Goal: Task Accomplishment & Management: Use online tool/utility

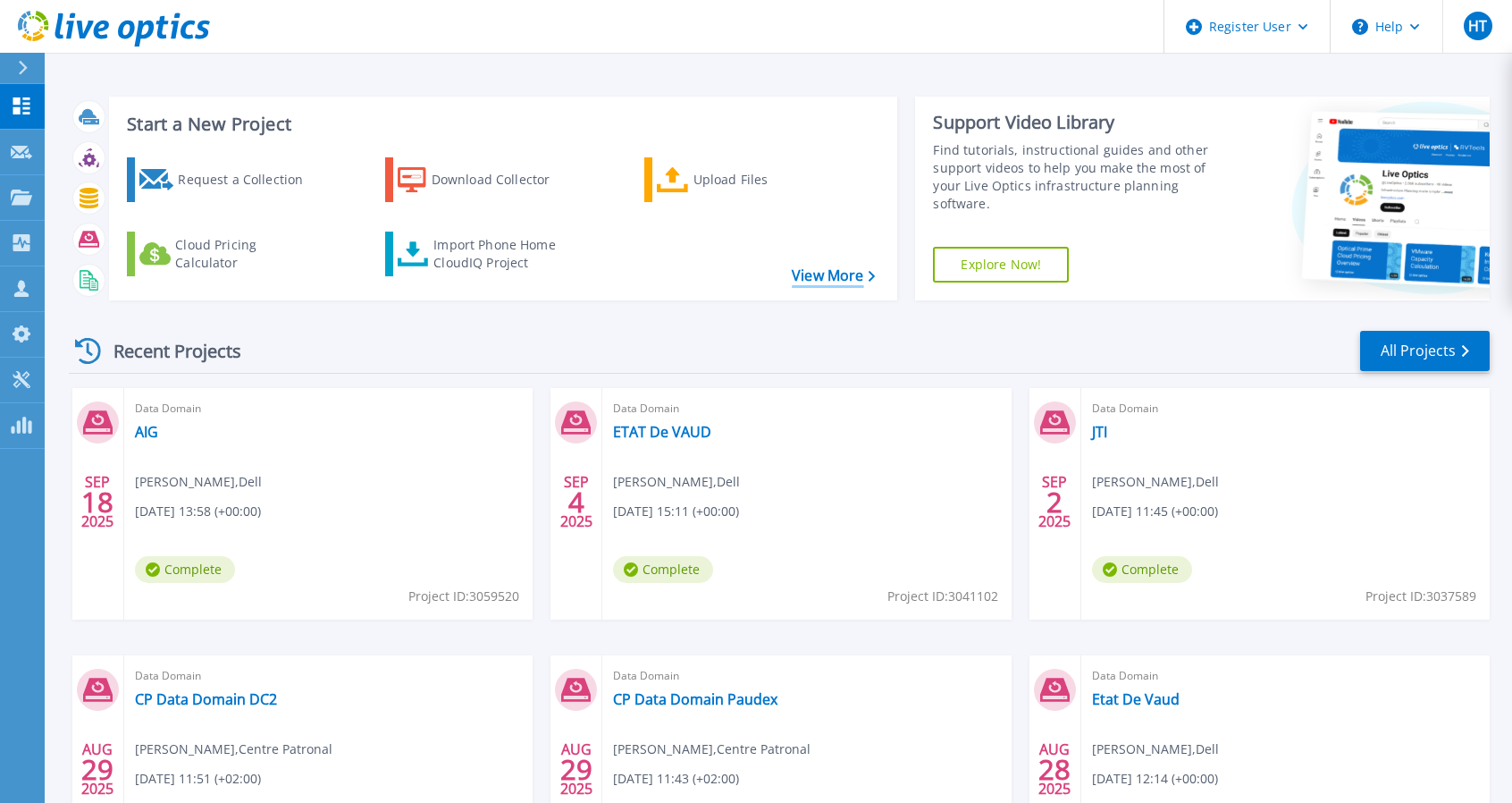
click at [821, 280] on link "View More" at bounding box center [832, 276] width 83 height 17
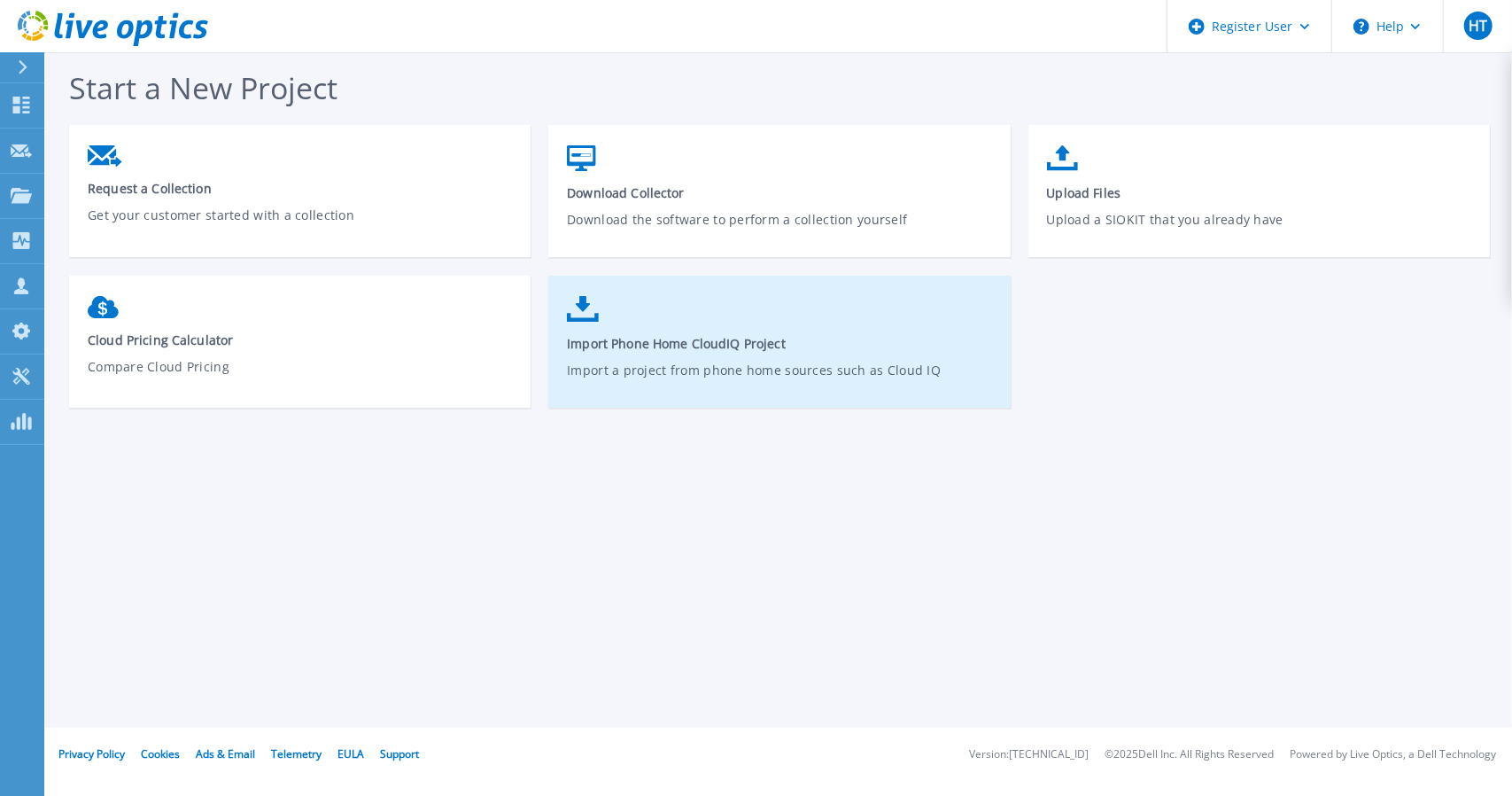
click at [640, 357] on link "Import Phone Home CloudIQ Project Import a project from phone home sources such…" at bounding box center [778, 350] width 461 height 127
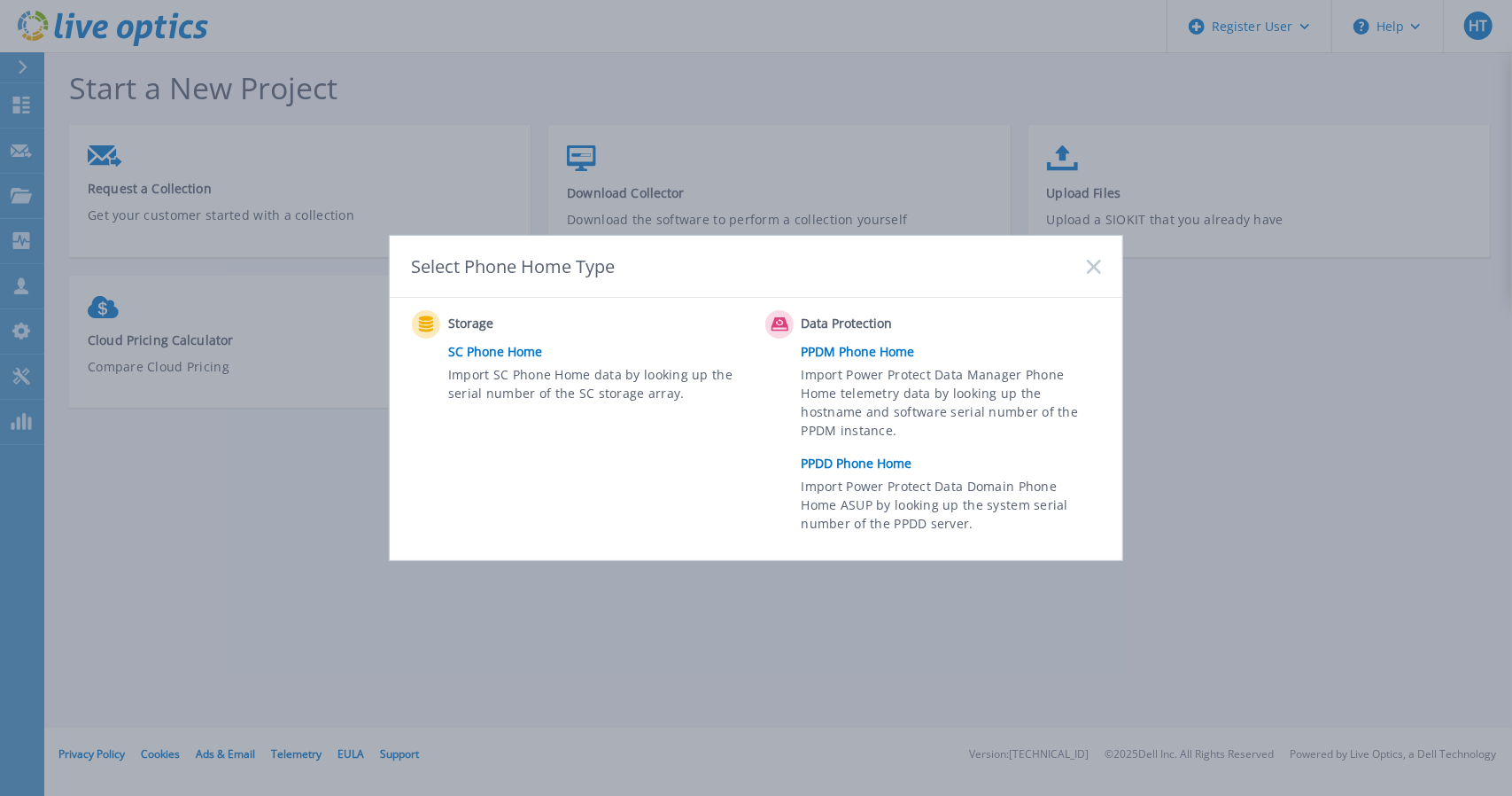
click at [860, 463] on link "PPDD Phone Home" at bounding box center [956, 463] width 309 height 27
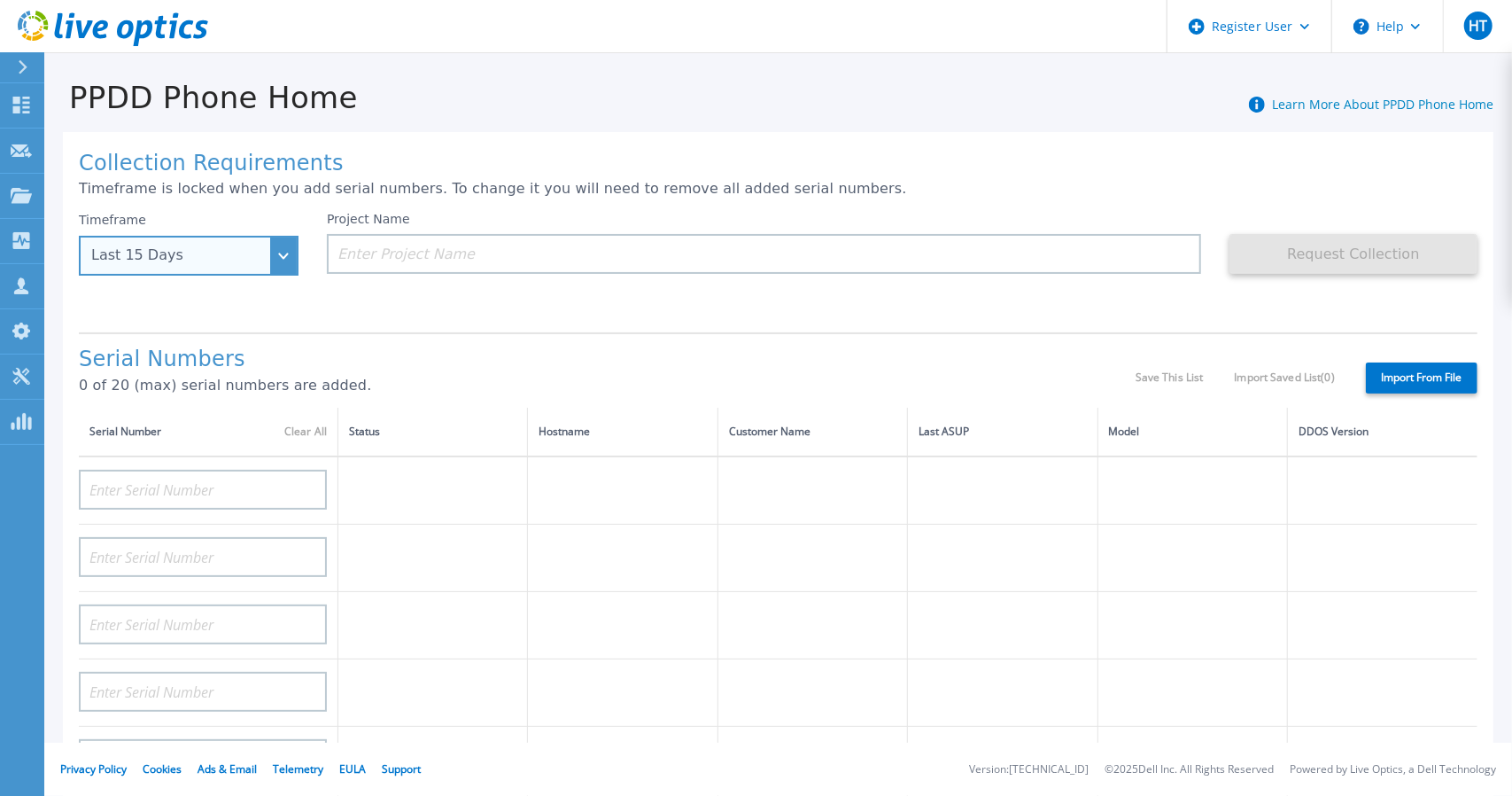
click at [290, 251] on div "Last 15 Days" at bounding box center [189, 255] width 220 height 40
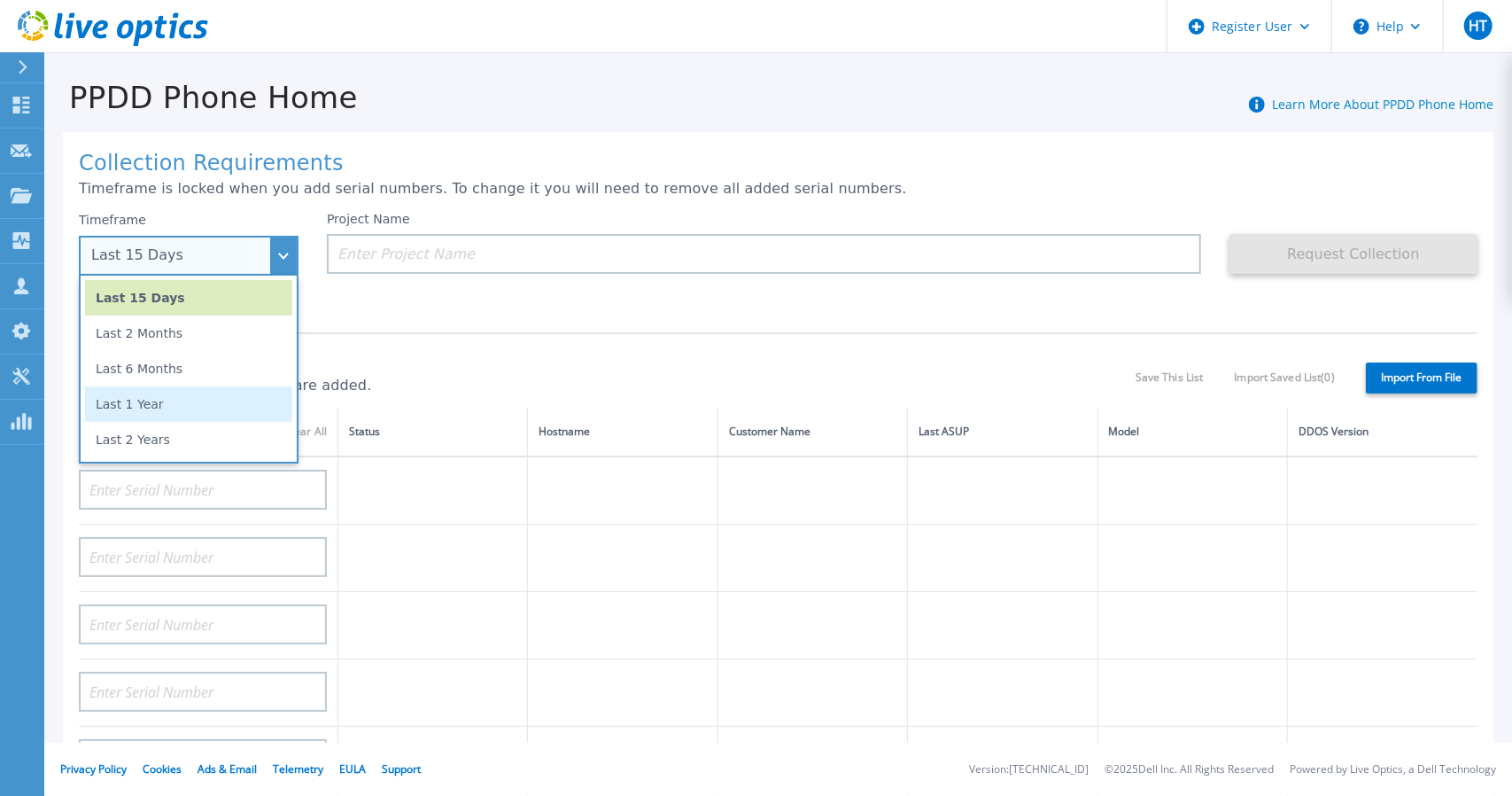
click at [191, 398] on li "Last 1 Year" at bounding box center [189, 404] width 207 height 35
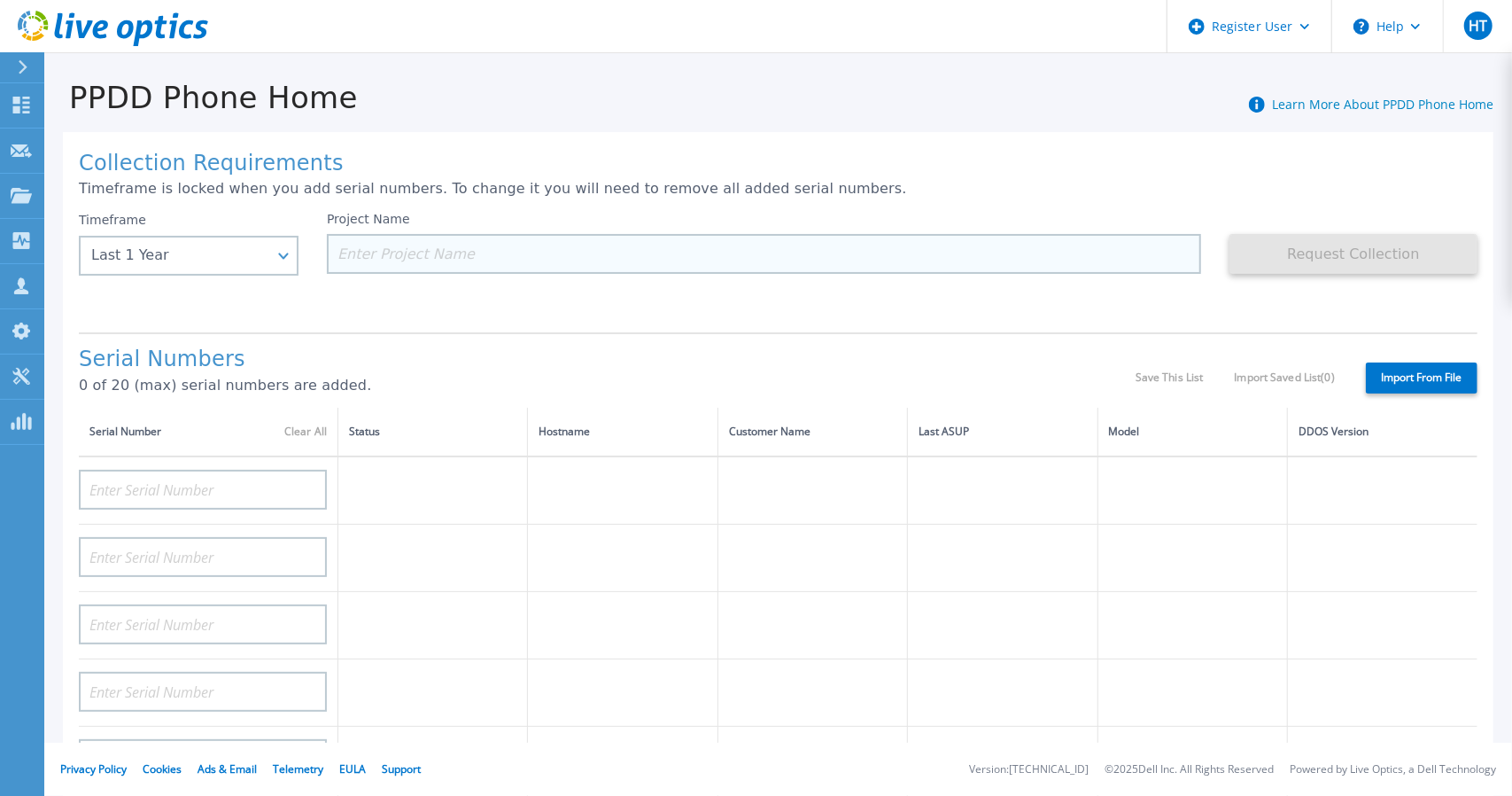
click at [432, 251] on input at bounding box center [764, 253] width 874 height 40
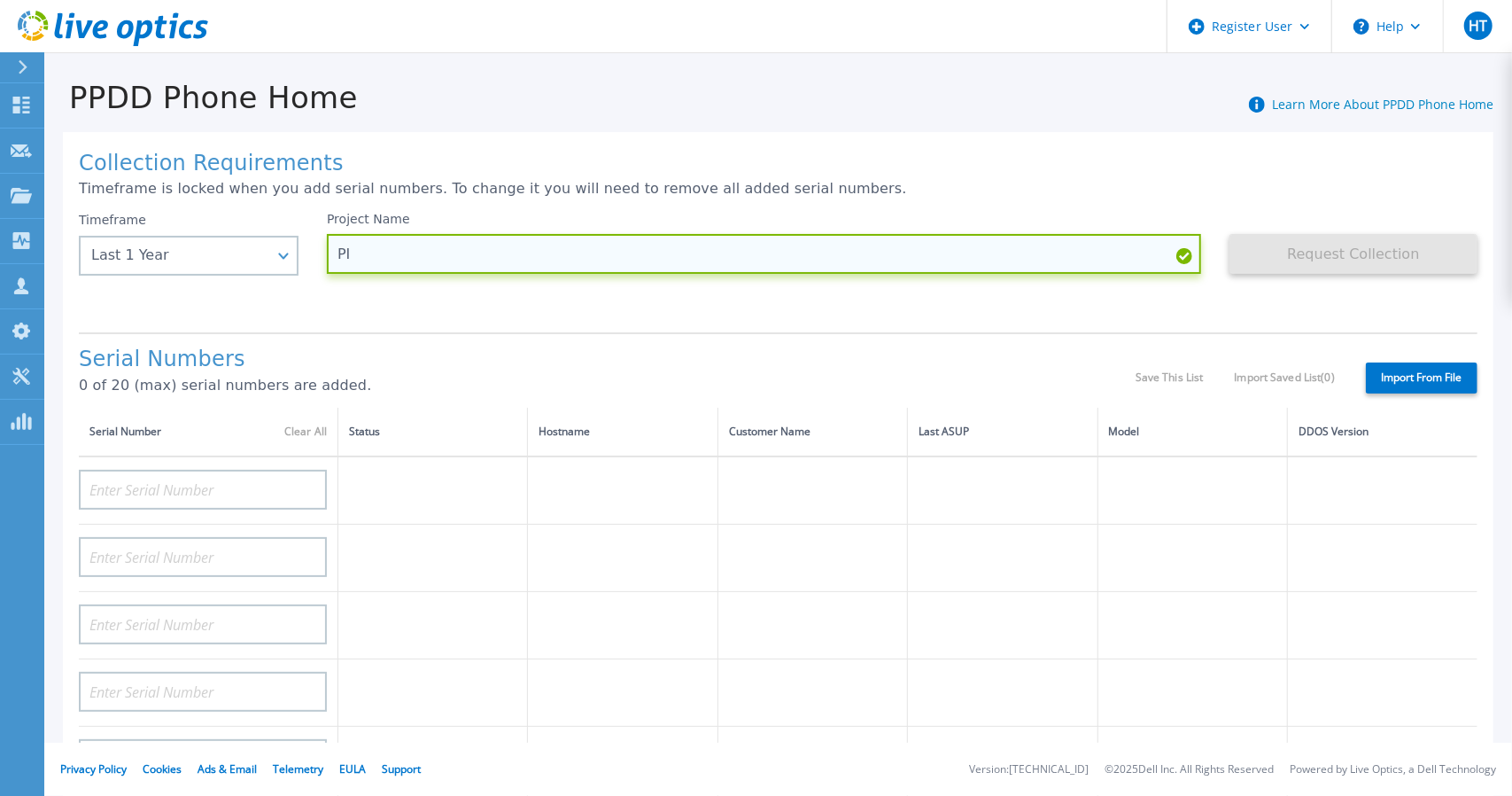
type input "P"
type input "SWATCH"
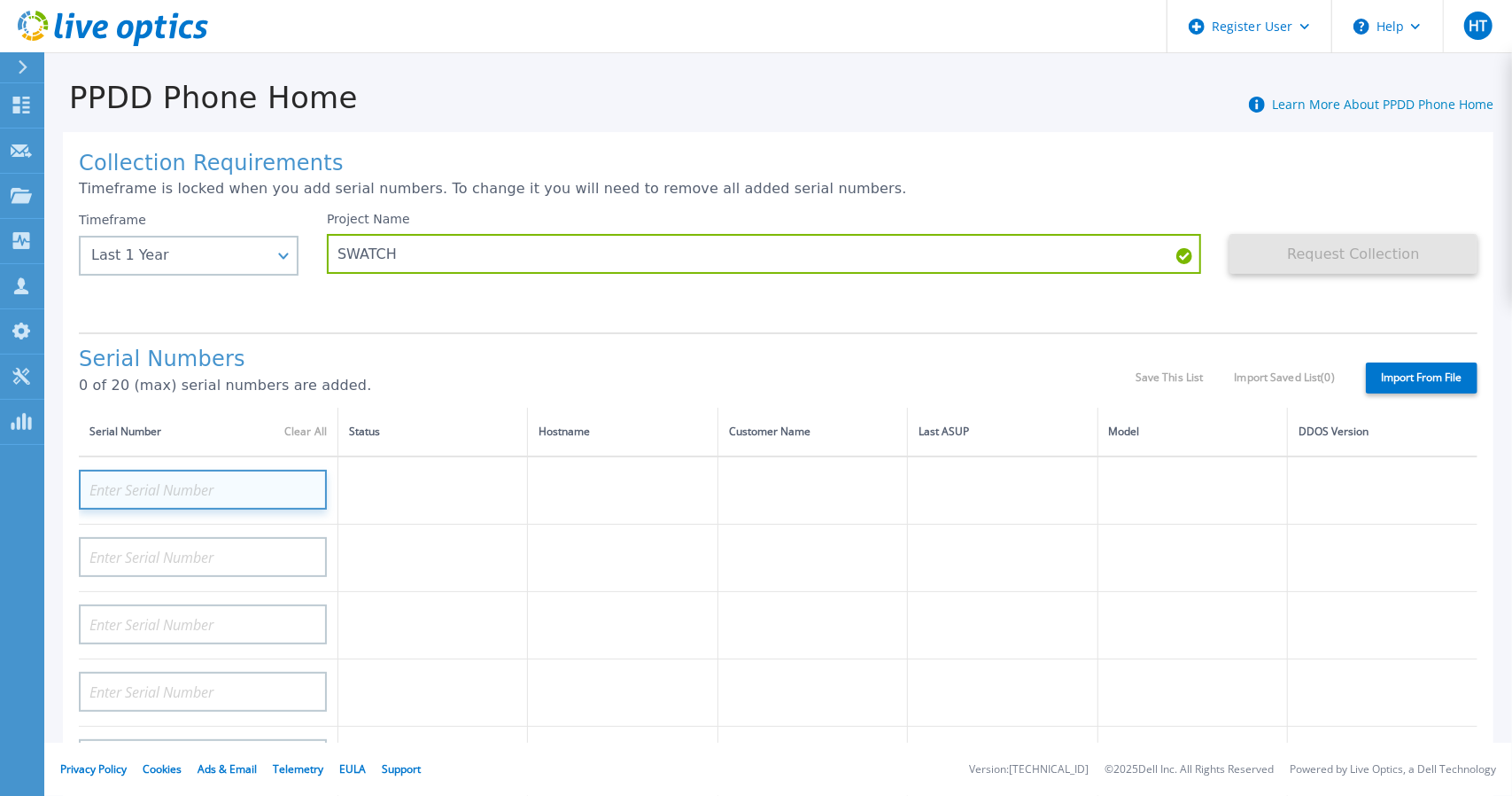
click at [250, 490] on input at bounding box center [202, 489] width 248 height 40
click at [170, 490] on input at bounding box center [202, 489] width 248 height 40
paste input "CRK00242608721"
type input "CRK00242608721"
drag, startPoint x: 190, startPoint y: 493, endPoint x: 68, endPoint y: 482, distance: 122.5
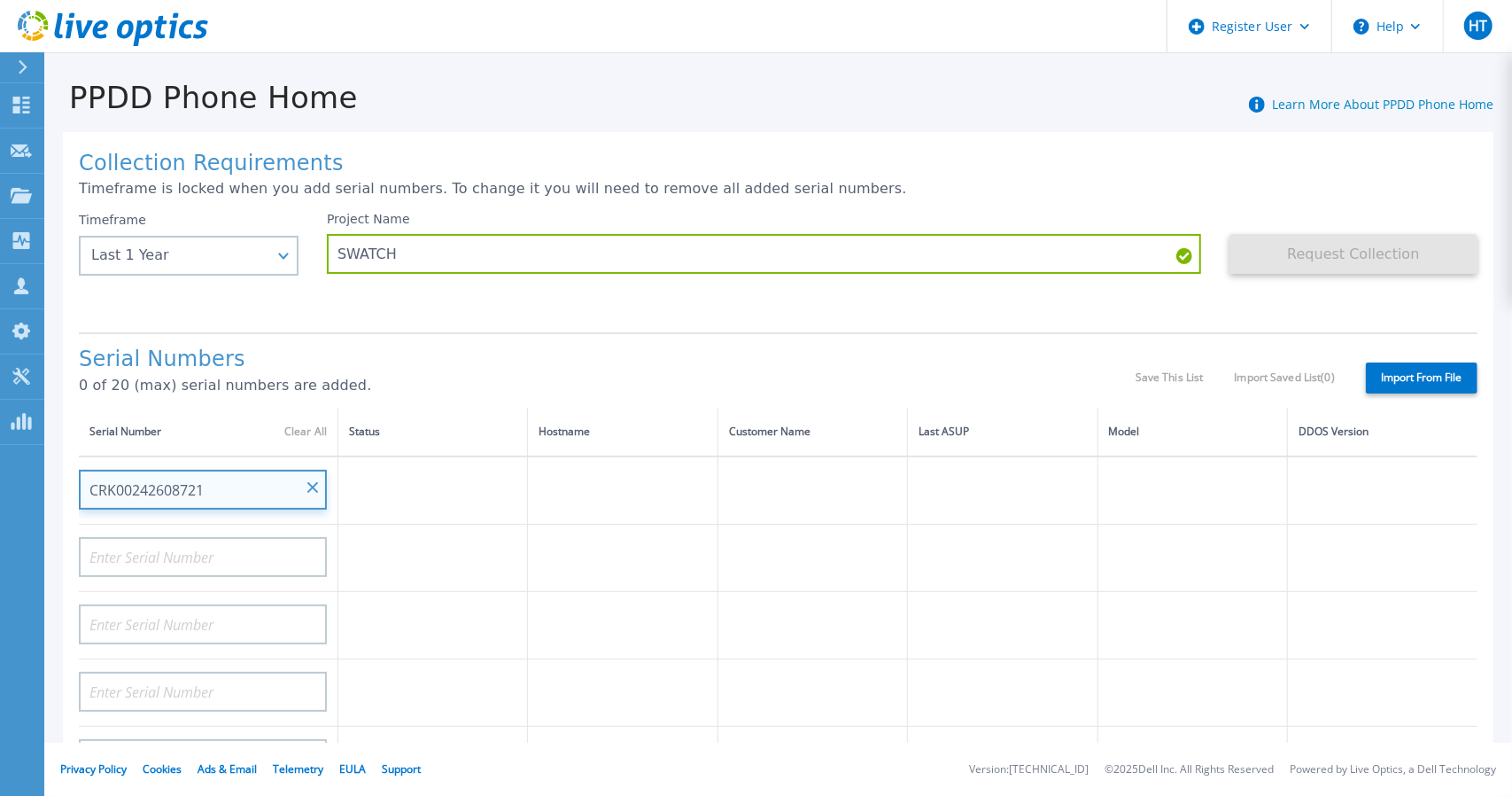
click at [68, 483] on div "Collection Requirements Timeframe is locked when you add serial numbers. To cha…" at bounding box center [778, 633] width 1431 height 1002
click at [164, 486] on input at bounding box center [202, 489] width 248 height 40
paste input "CKM00201501335"
type input "CKM00201501335"
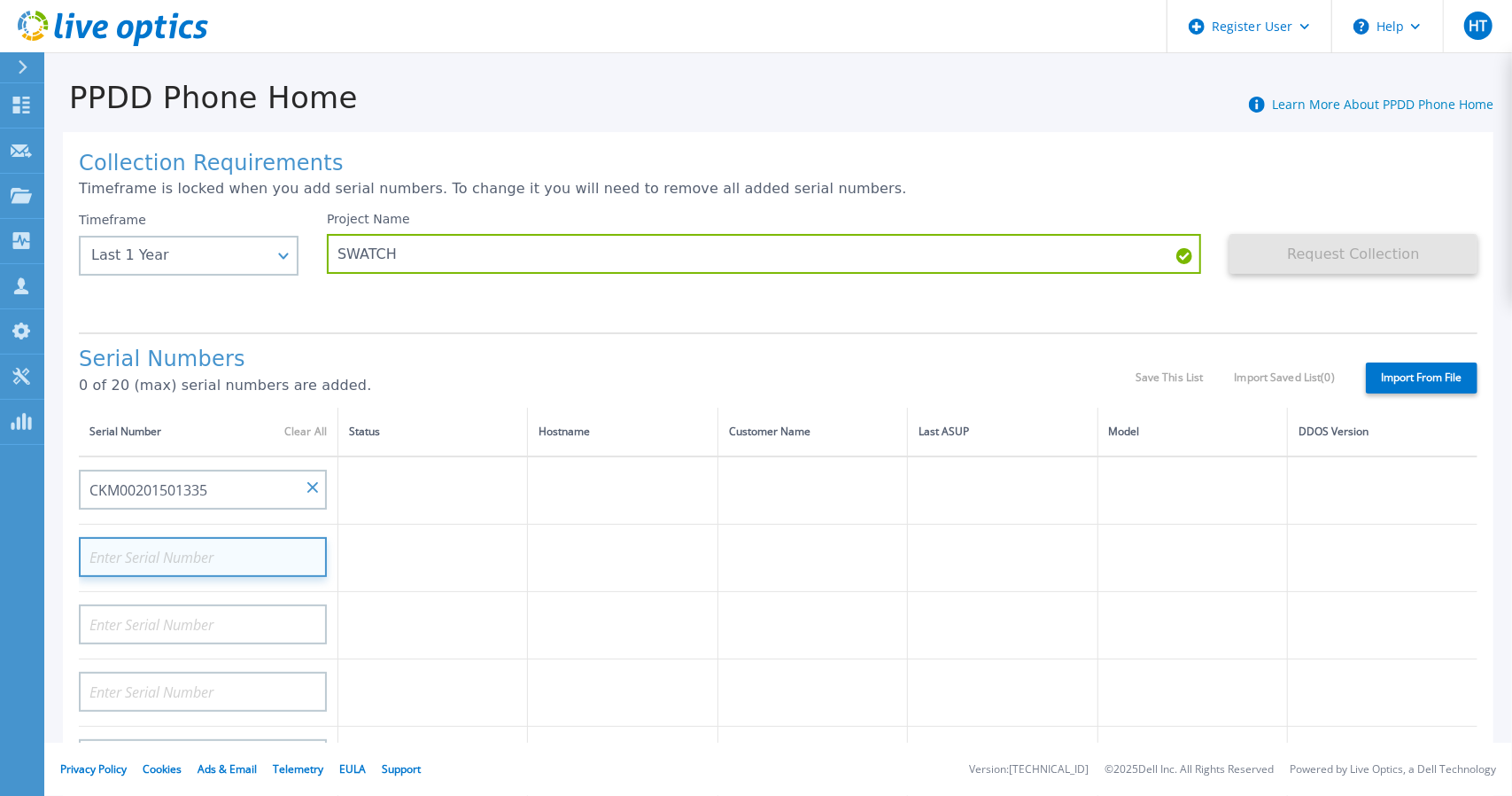
click at [161, 551] on input at bounding box center [202, 557] width 248 height 40
paste input "CKM00201501335"
type input "CKM00201501334"
click at [222, 551] on input "CKM00201501334" at bounding box center [202, 557] width 248 height 40
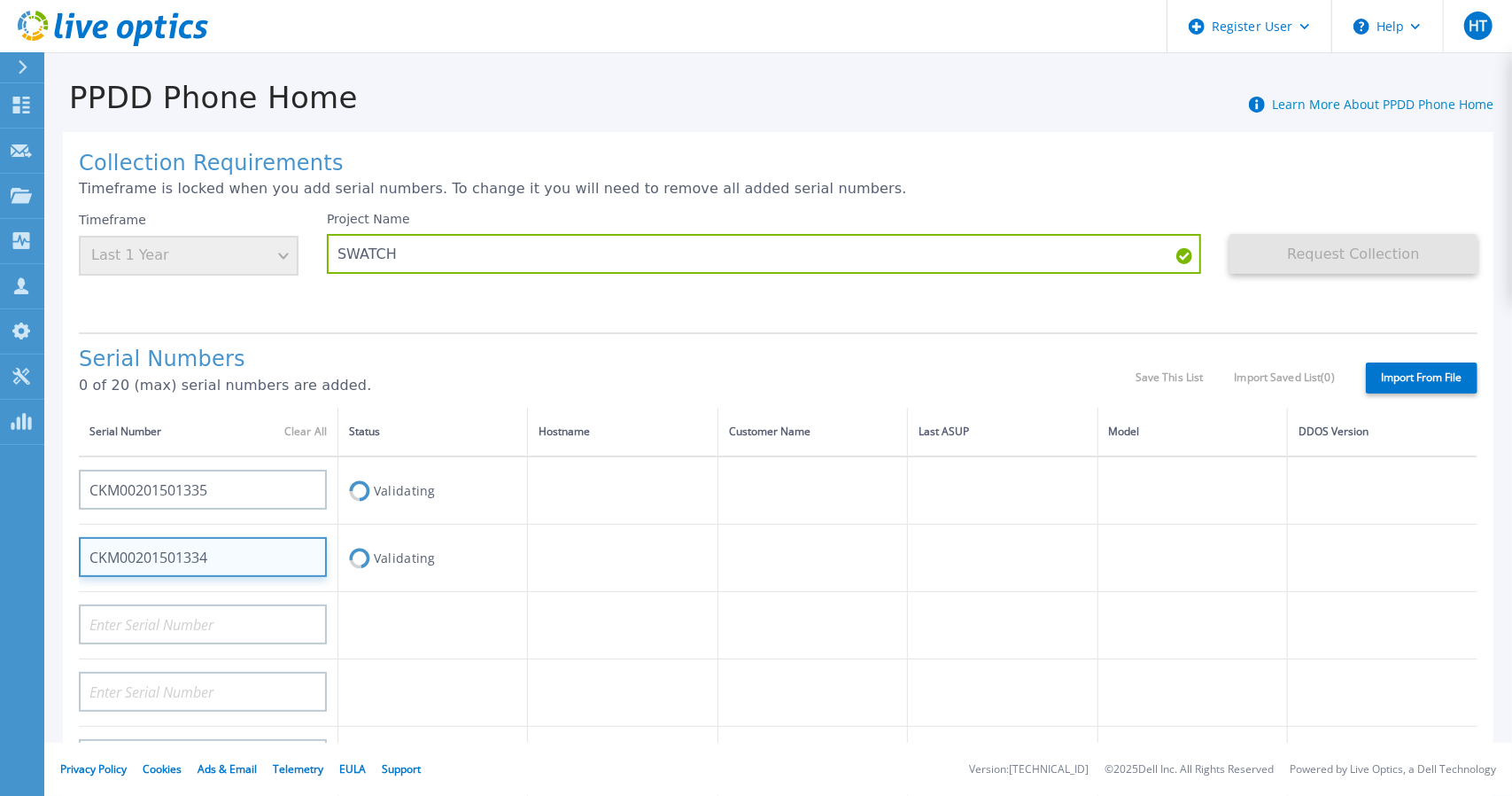
click at [210, 556] on input "CKM00201501334" at bounding box center [202, 557] width 248 height 40
click at [200, 557] on input "CKM00201501334" at bounding box center [202, 557] width 248 height 40
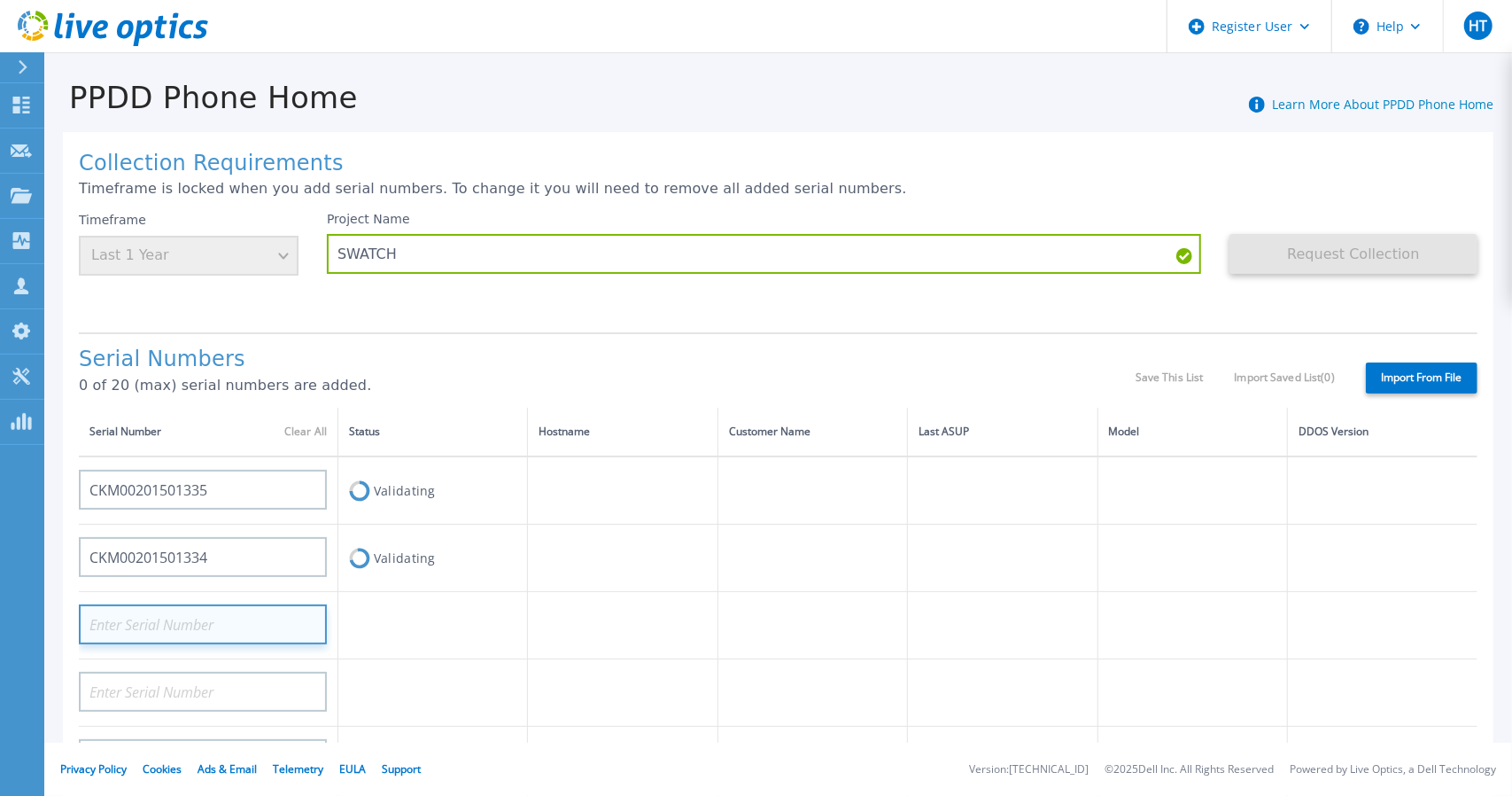
click at [200, 621] on input at bounding box center [202, 624] width 248 height 40
paste input "CKM00201501335"
type input "CKM00201501330"
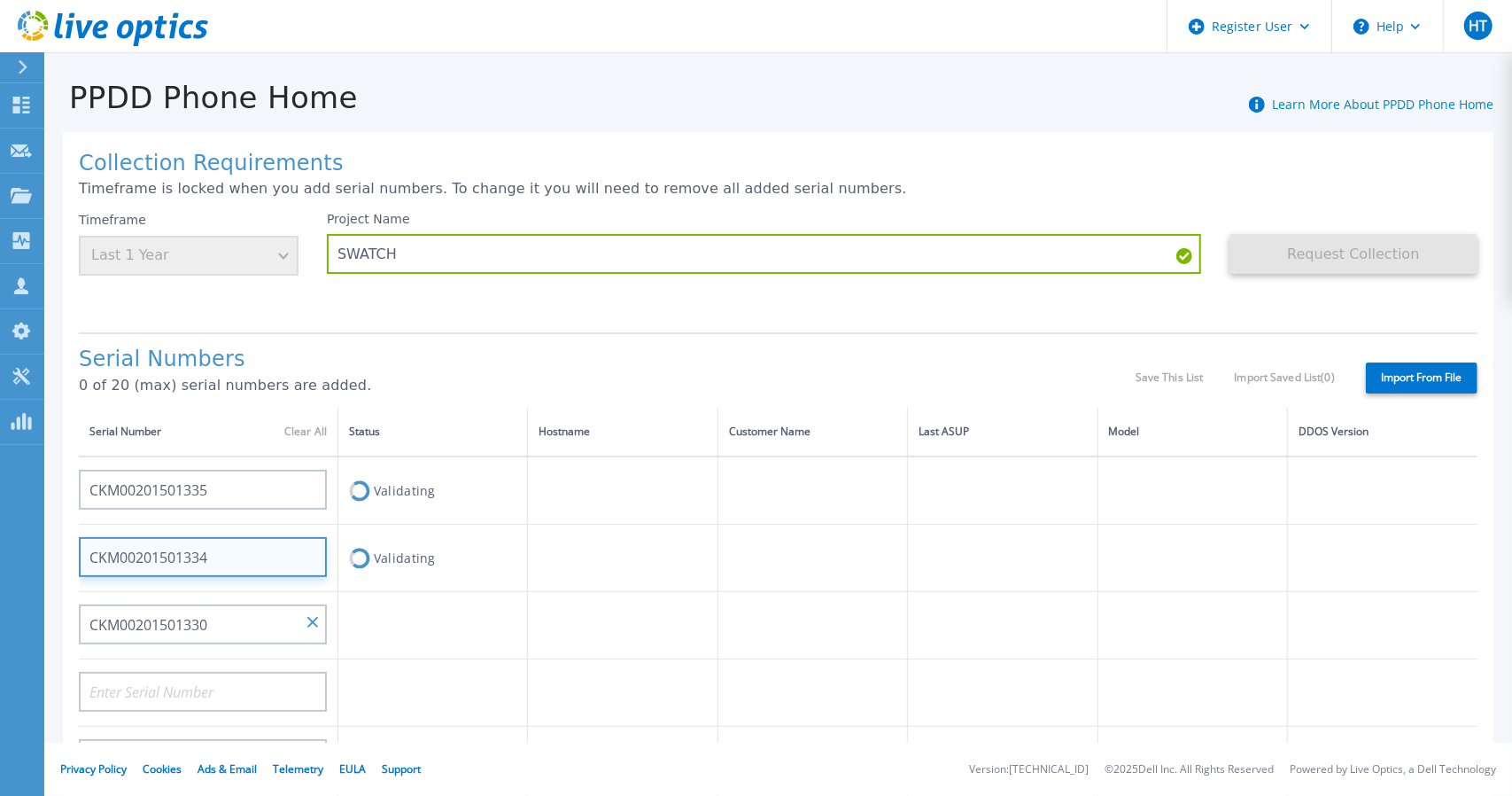
click at [252, 557] on input "CKM00201501334" at bounding box center [202, 557] width 248 height 40
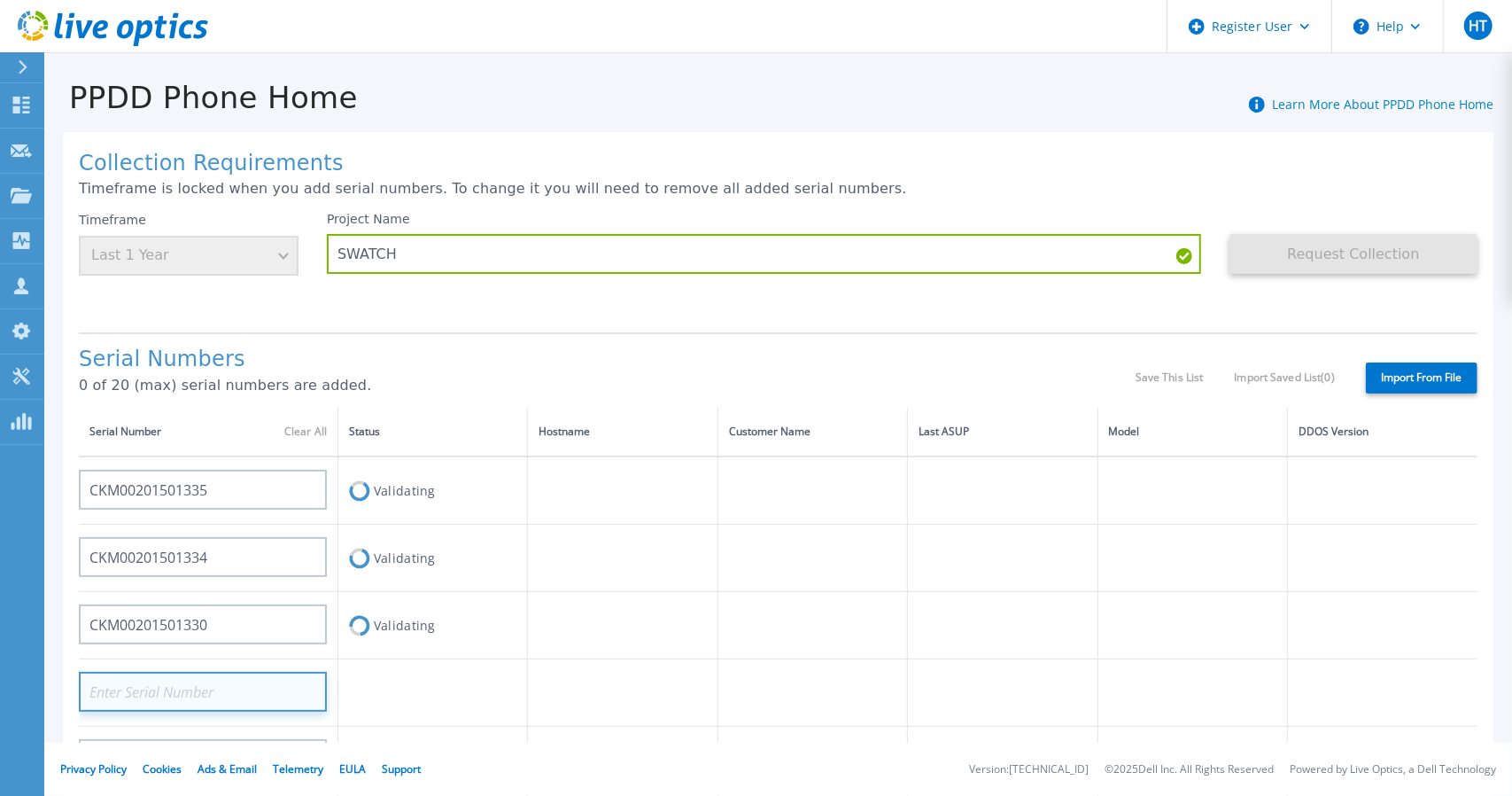
click at [236, 683] on input at bounding box center [202, 691] width 248 height 40
paste input "CRK00222608858"
type input "CRK00222608858"
click at [394, 683] on td at bounding box center [433, 692] width 189 height 67
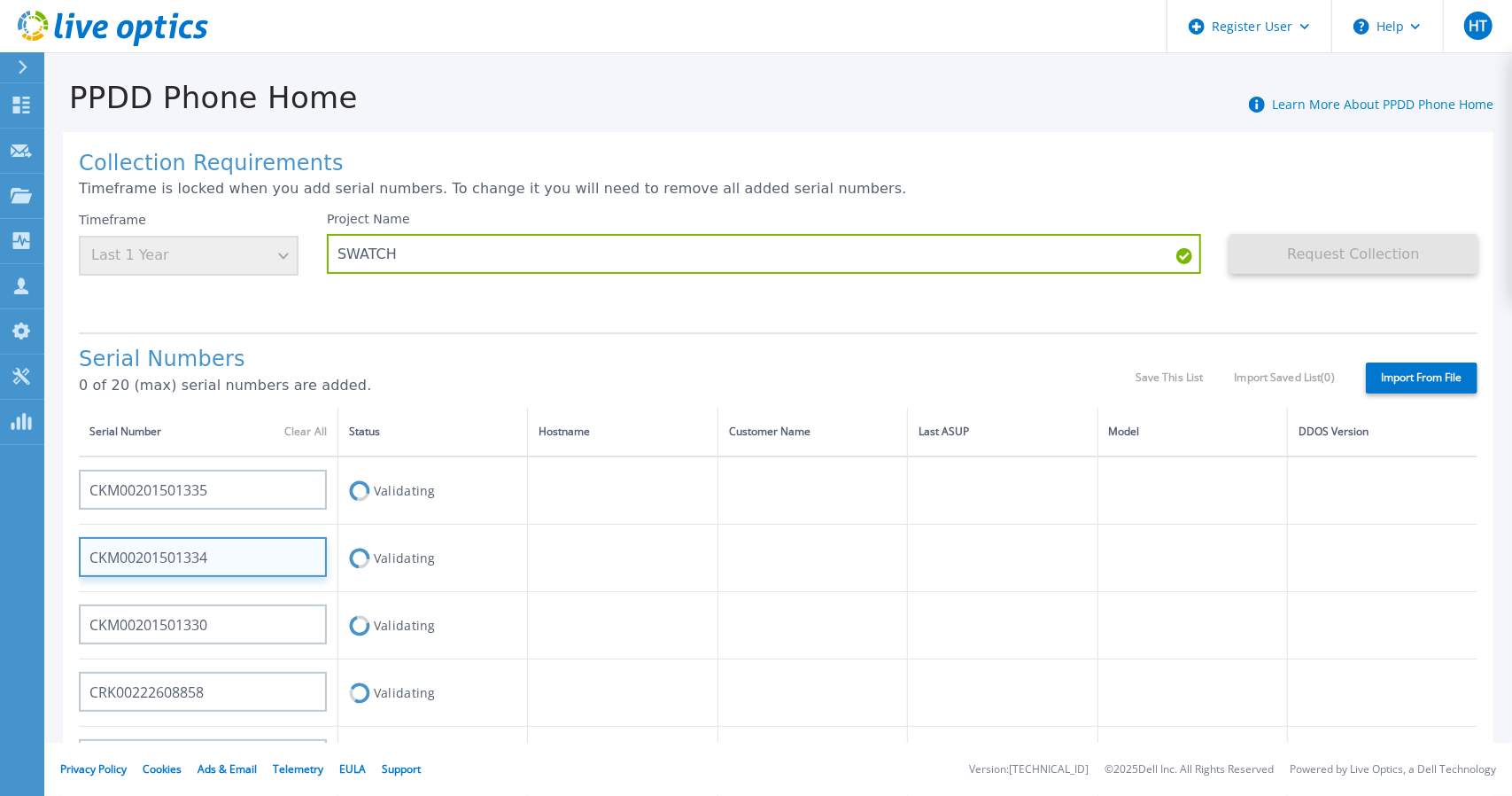
drag, startPoint x: 215, startPoint y: 557, endPoint x: 80, endPoint y: 557, distance: 135.0
click at [80, 557] on input "CKM00201501334" at bounding box center [202, 557] width 248 height 40
click at [415, 557] on div "Validating" at bounding box center [433, 557] width 167 height 32
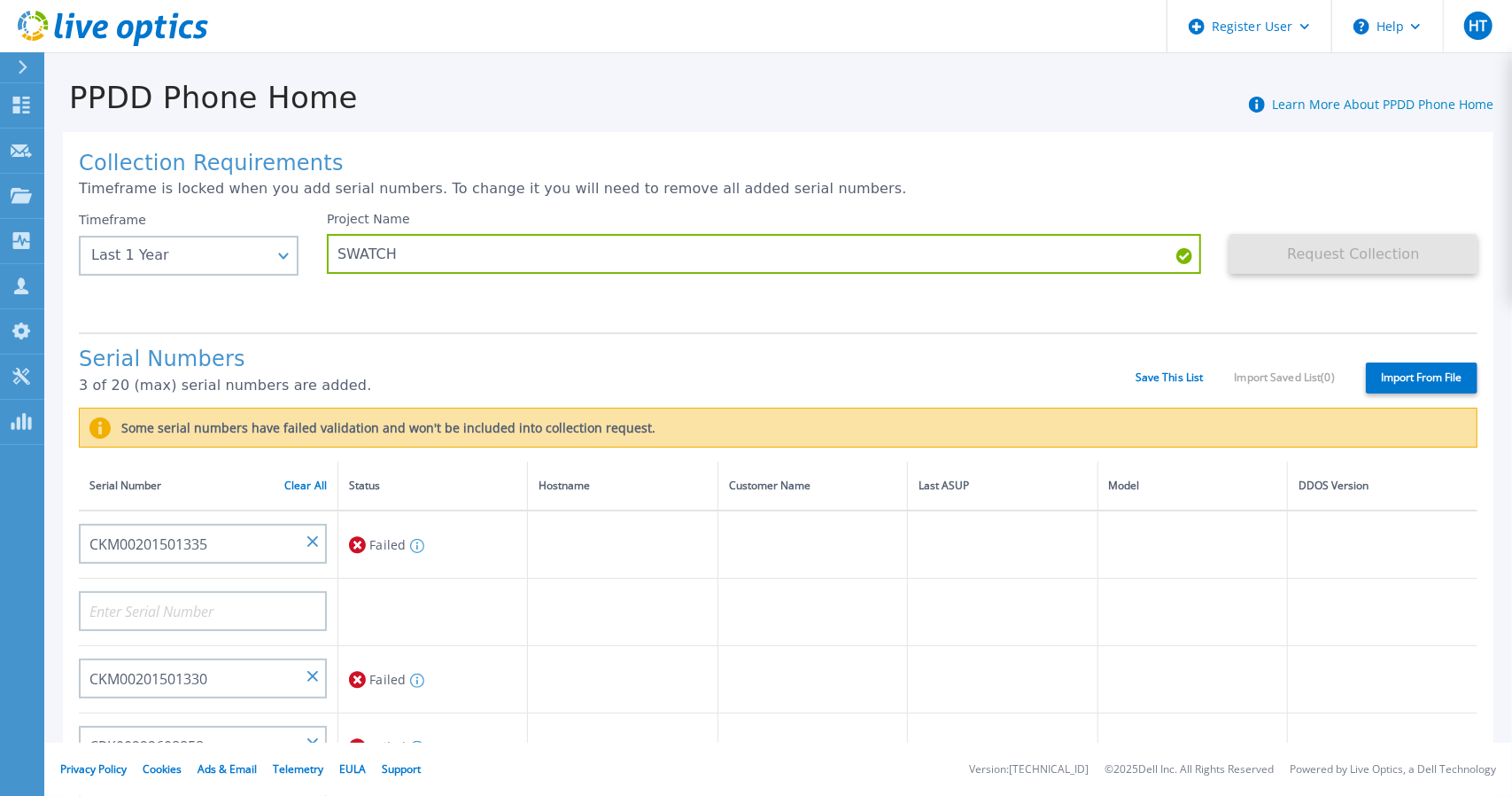
click at [1167, 633] on td at bounding box center [1191, 612] width 189 height 67
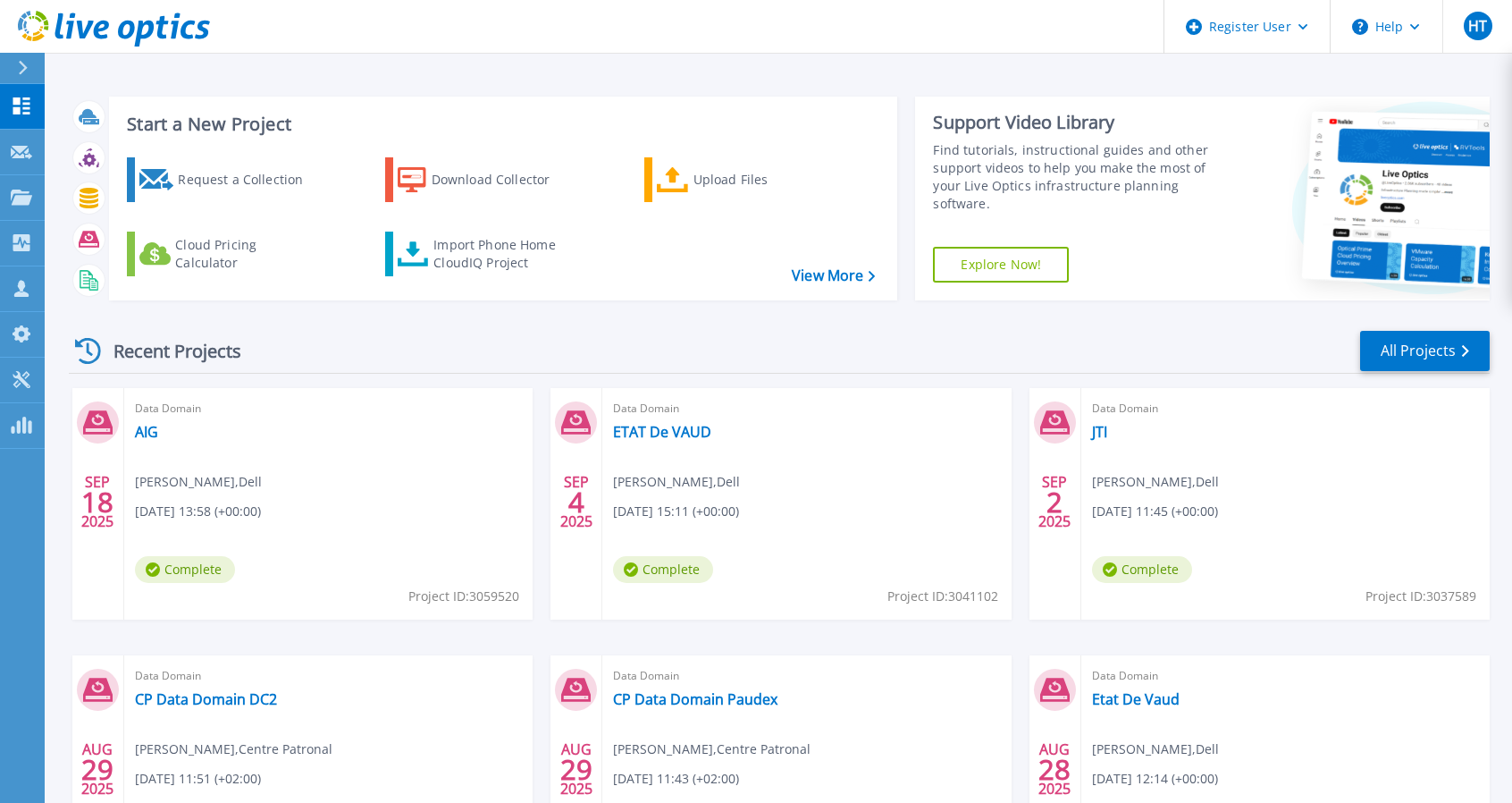
click at [839, 259] on div "Request a Collection Download Collector Upload Files Cloud Pricing Calculator I…" at bounding box center [501, 216] width 777 height 148
click at [832, 271] on link "View More" at bounding box center [832, 276] width 83 height 17
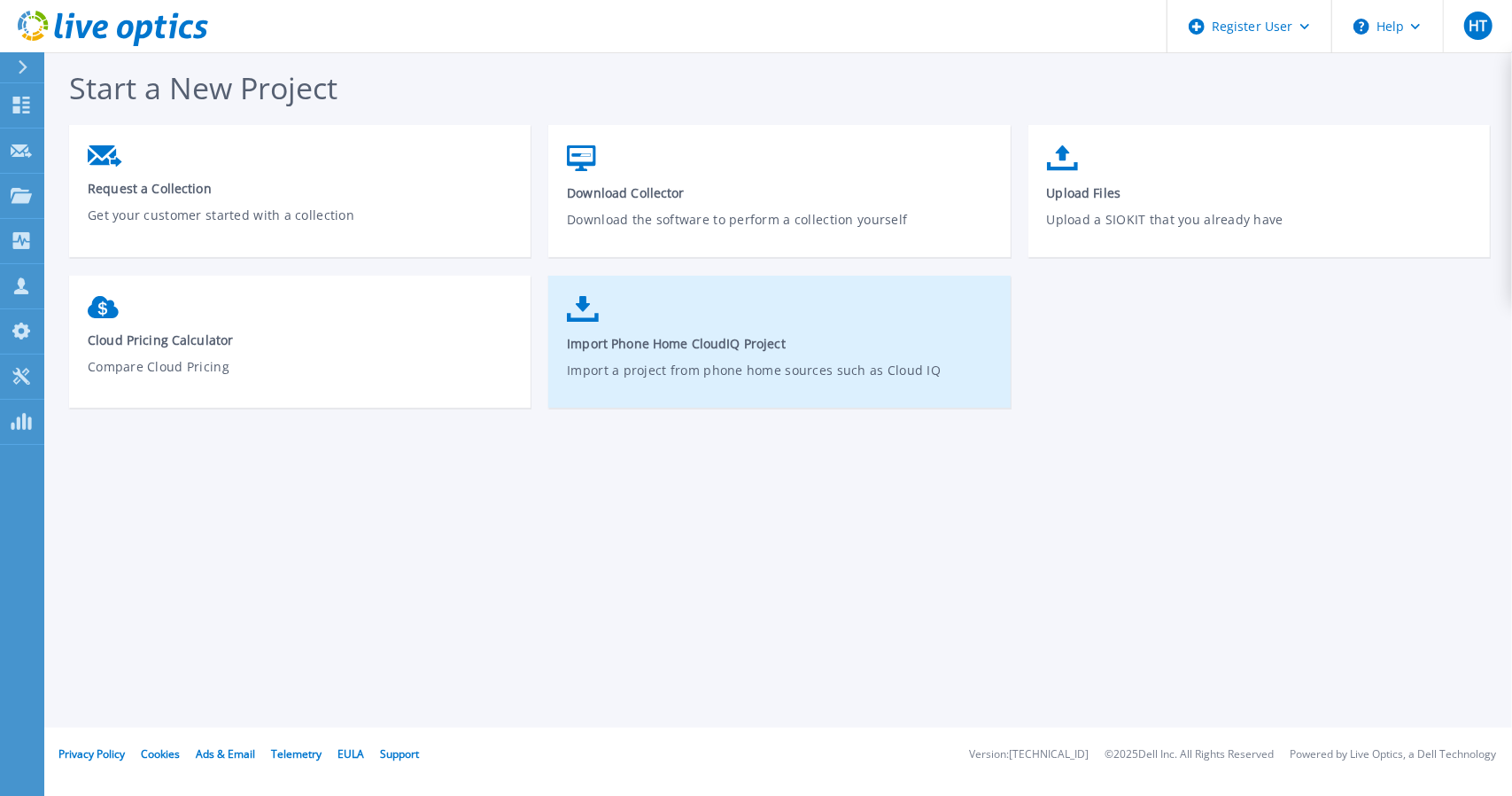
click at [707, 362] on p "Import a project from phone home sources such as Cloud IQ" at bounding box center [779, 381] width 425 height 41
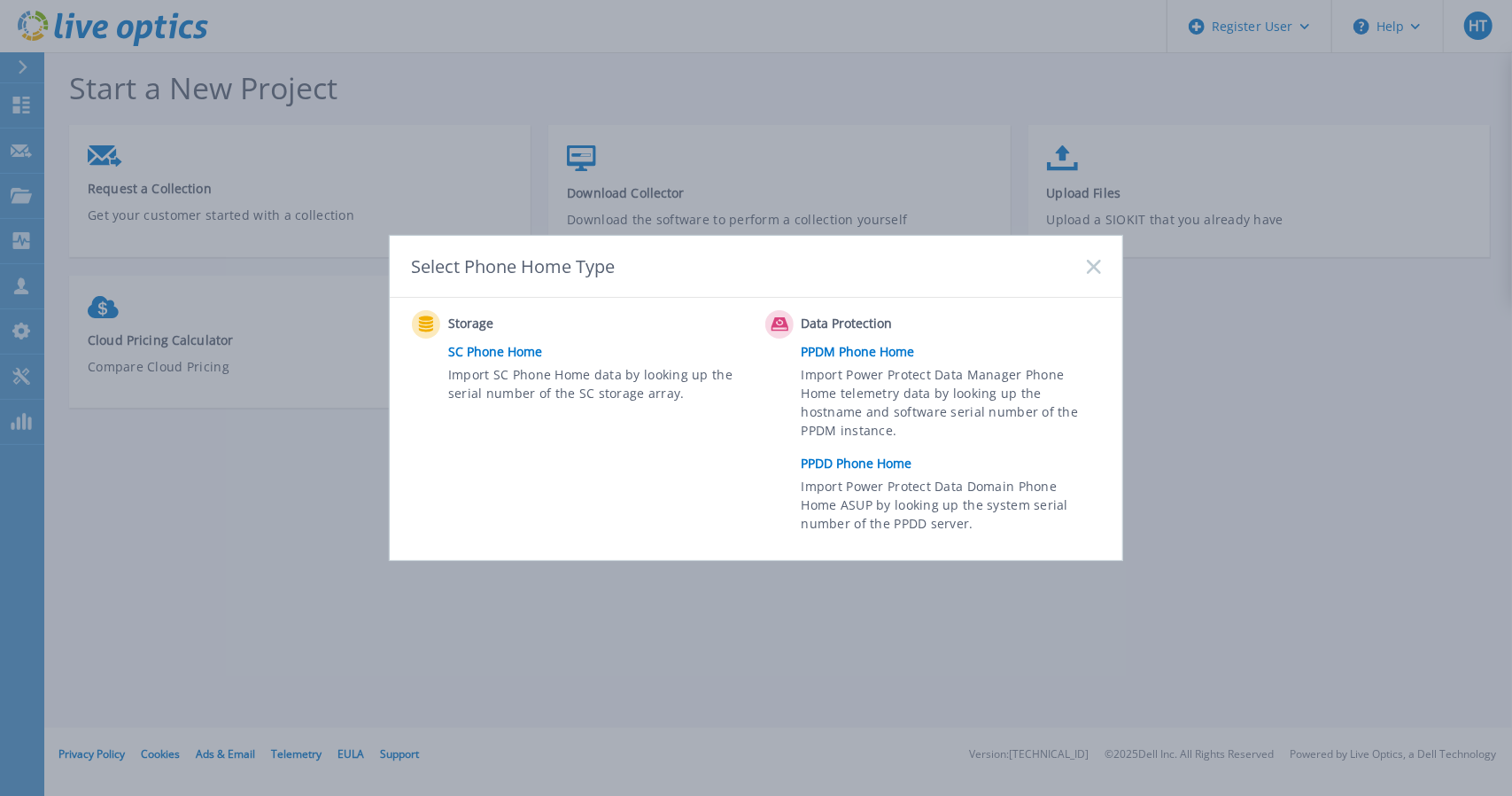
click at [866, 459] on link "PPDD Phone Home" at bounding box center [956, 463] width 309 height 27
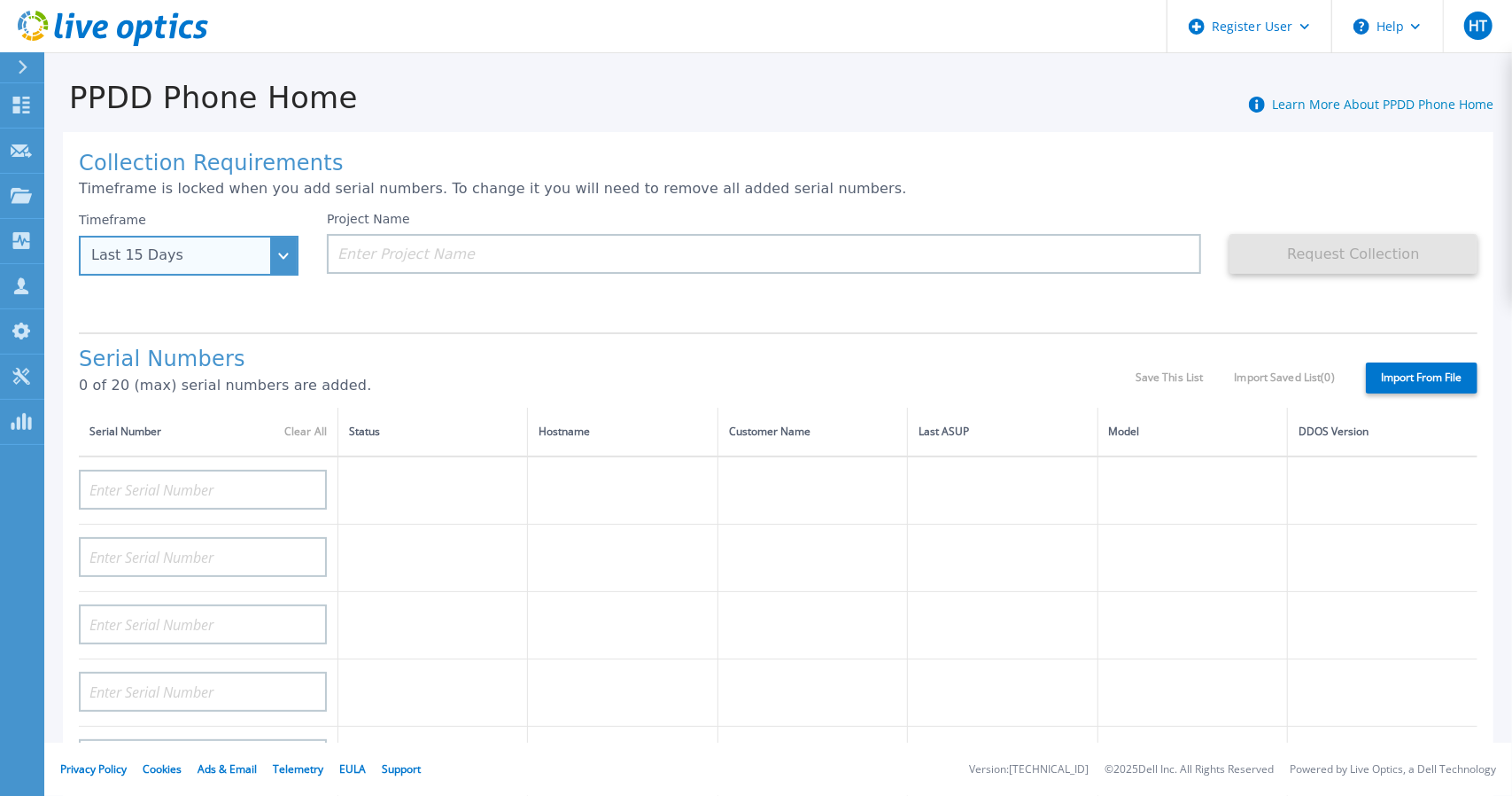
click at [287, 257] on div "Last 15 Days" at bounding box center [189, 255] width 220 height 40
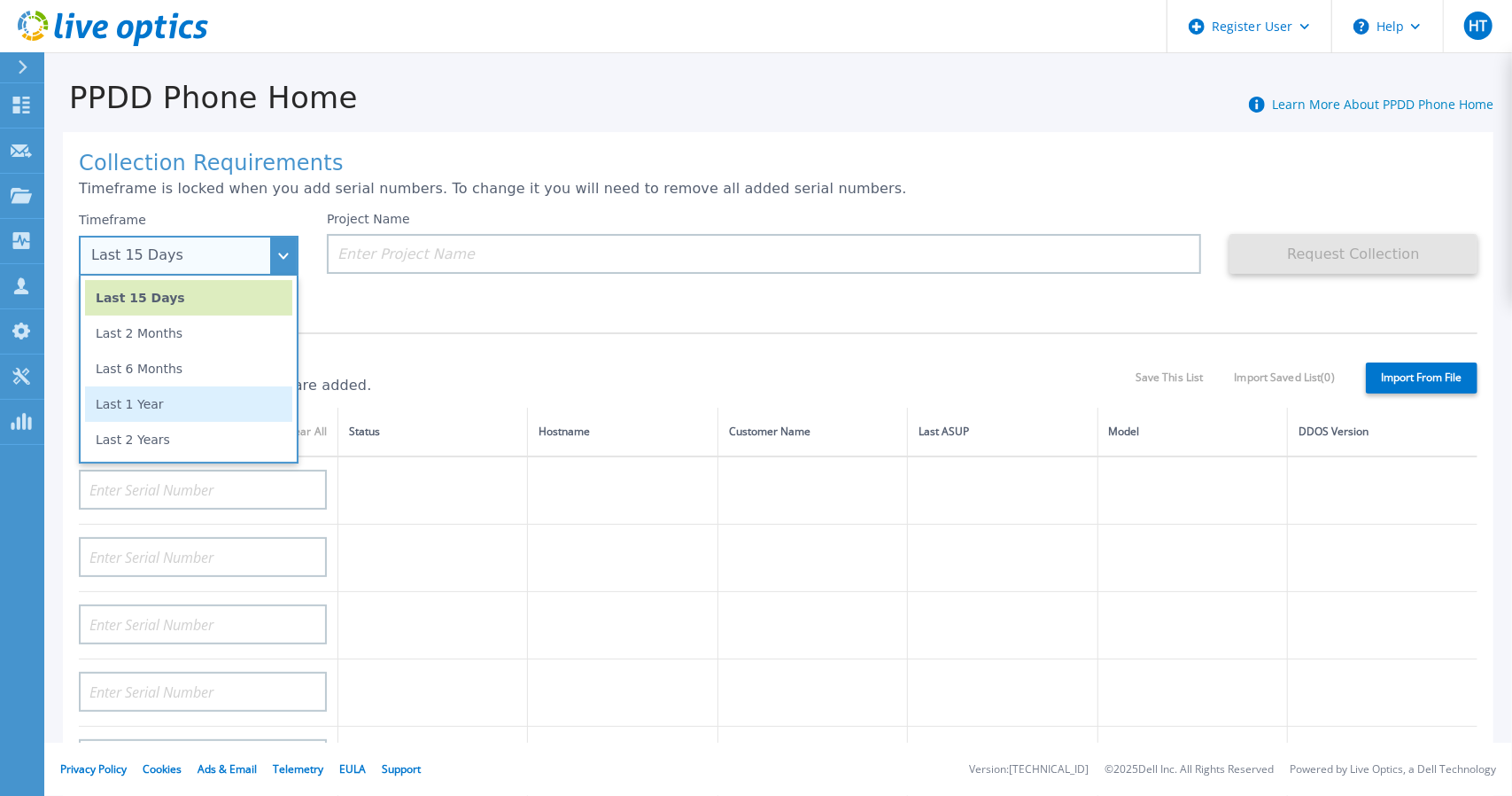
click at [182, 405] on li "Last 1 Year" at bounding box center [189, 404] width 207 height 35
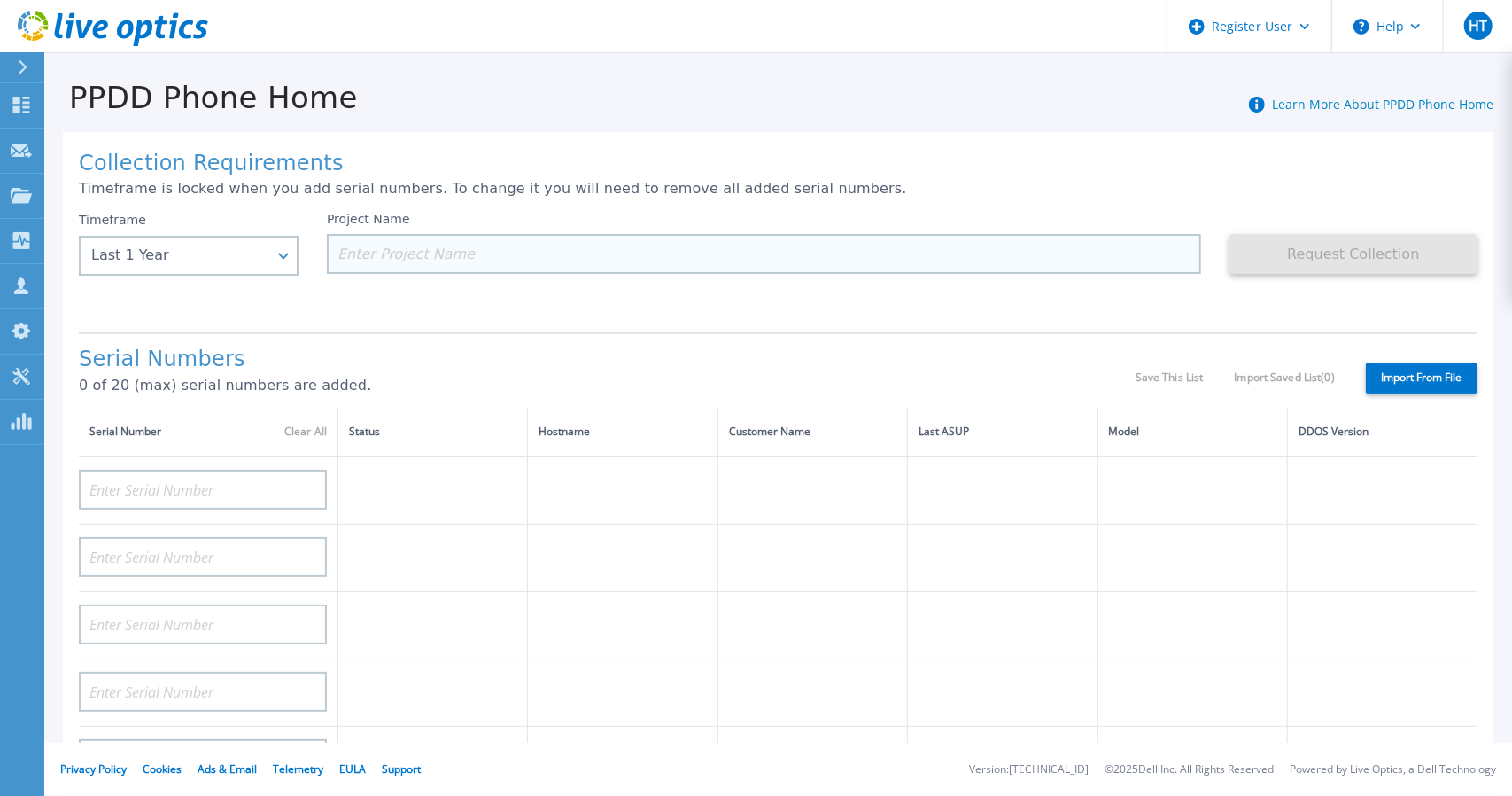
click at [400, 249] on input at bounding box center [764, 253] width 874 height 40
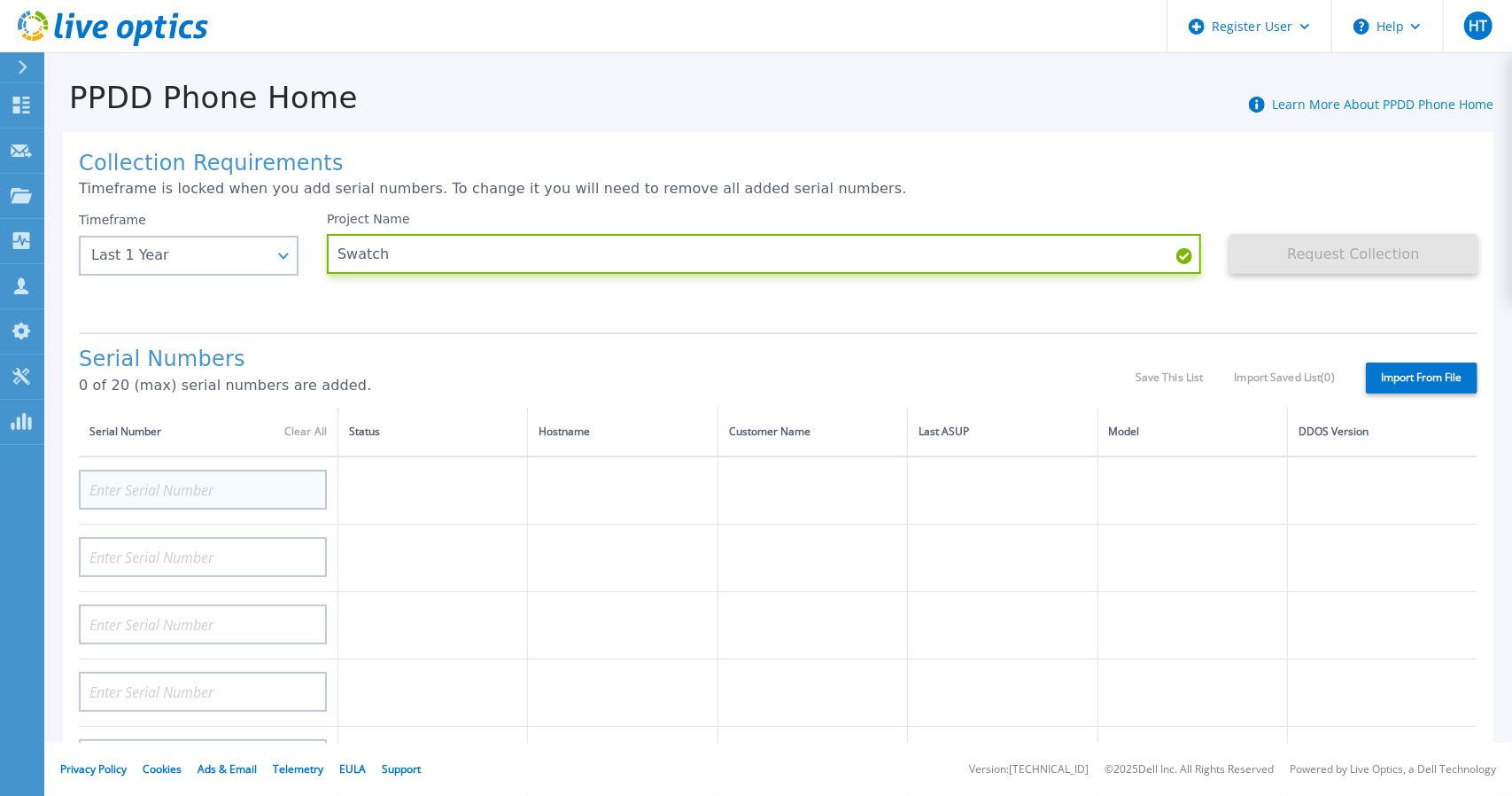
type input "Swatch"
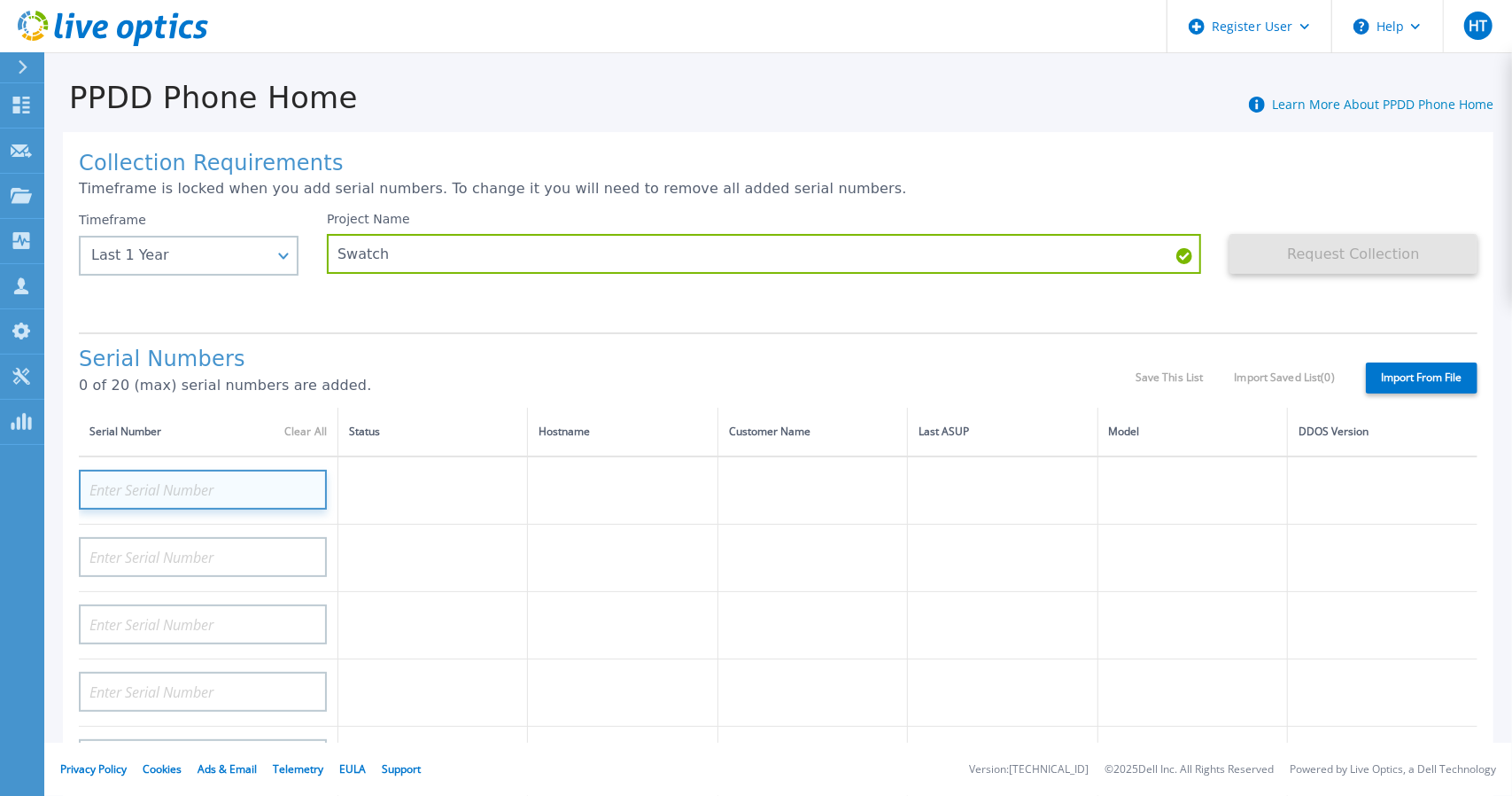
click at [220, 492] on input at bounding box center [202, 489] width 248 height 40
click at [1051, 485] on td at bounding box center [1002, 491] width 189 height 68
click at [266, 486] on input at bounding box center [202, 489] width 248 height 40
paste input "CKM00201501335"
type input "CKM00201501335"
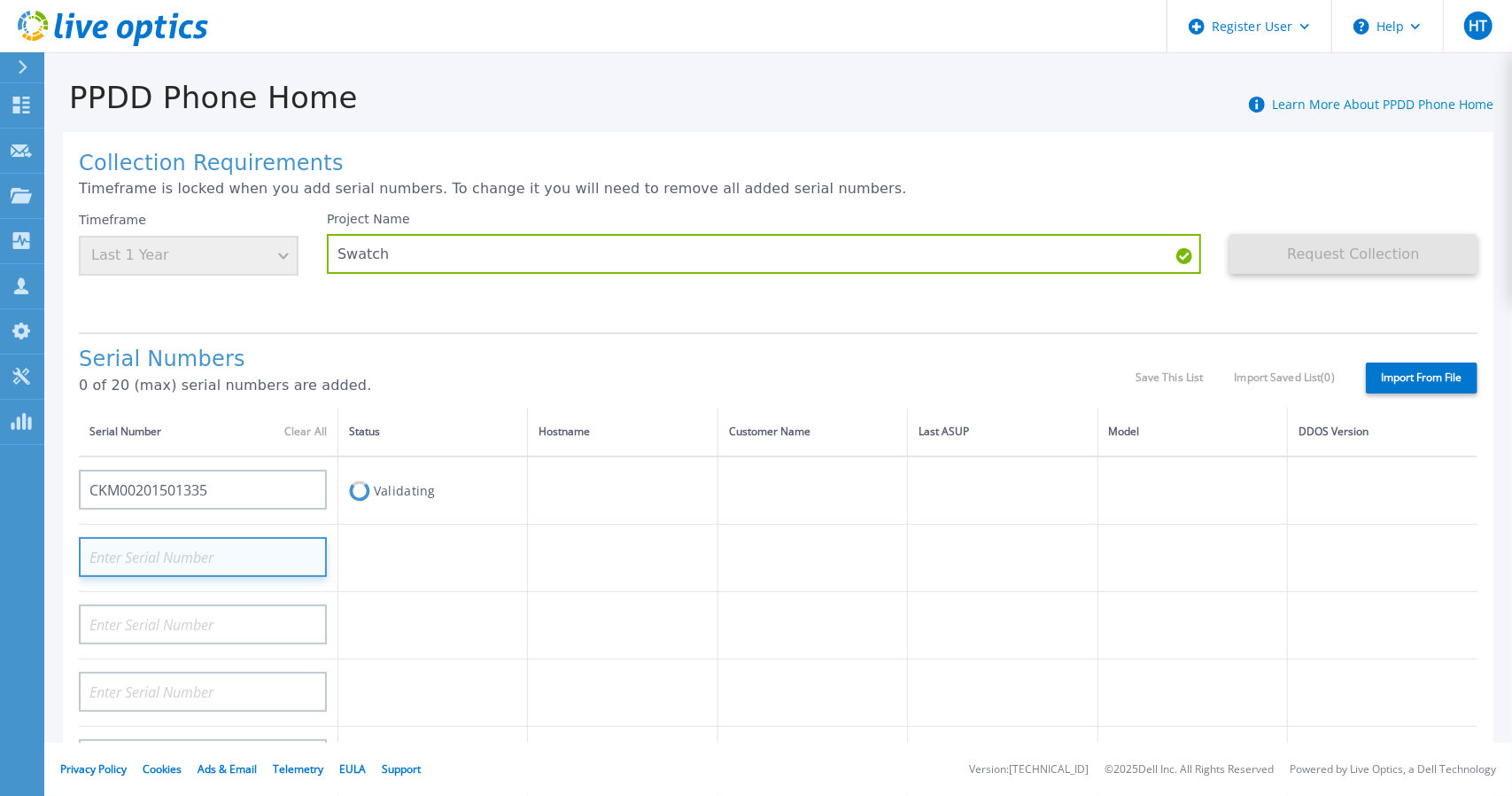
click at [235, 556] on input at bounding box center [202, 557] width 248 height 40
paste input "CKM00201501335"
type input "CKM00201501330"
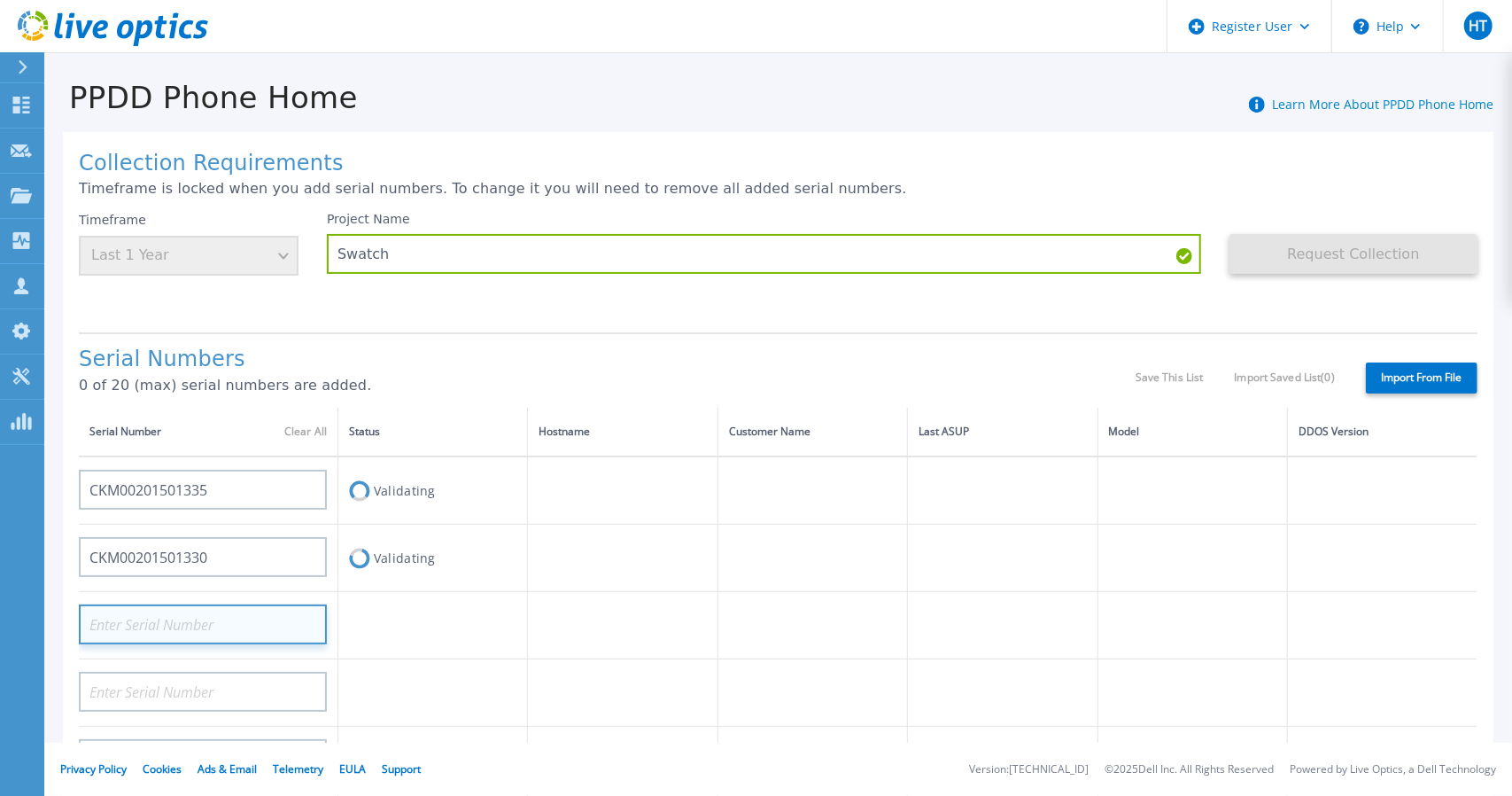
click at [147, 616] on input at bounding box center [202, 624] width 248 height 40
paste input "CRK00222608858"
type input "CRK00222608858"
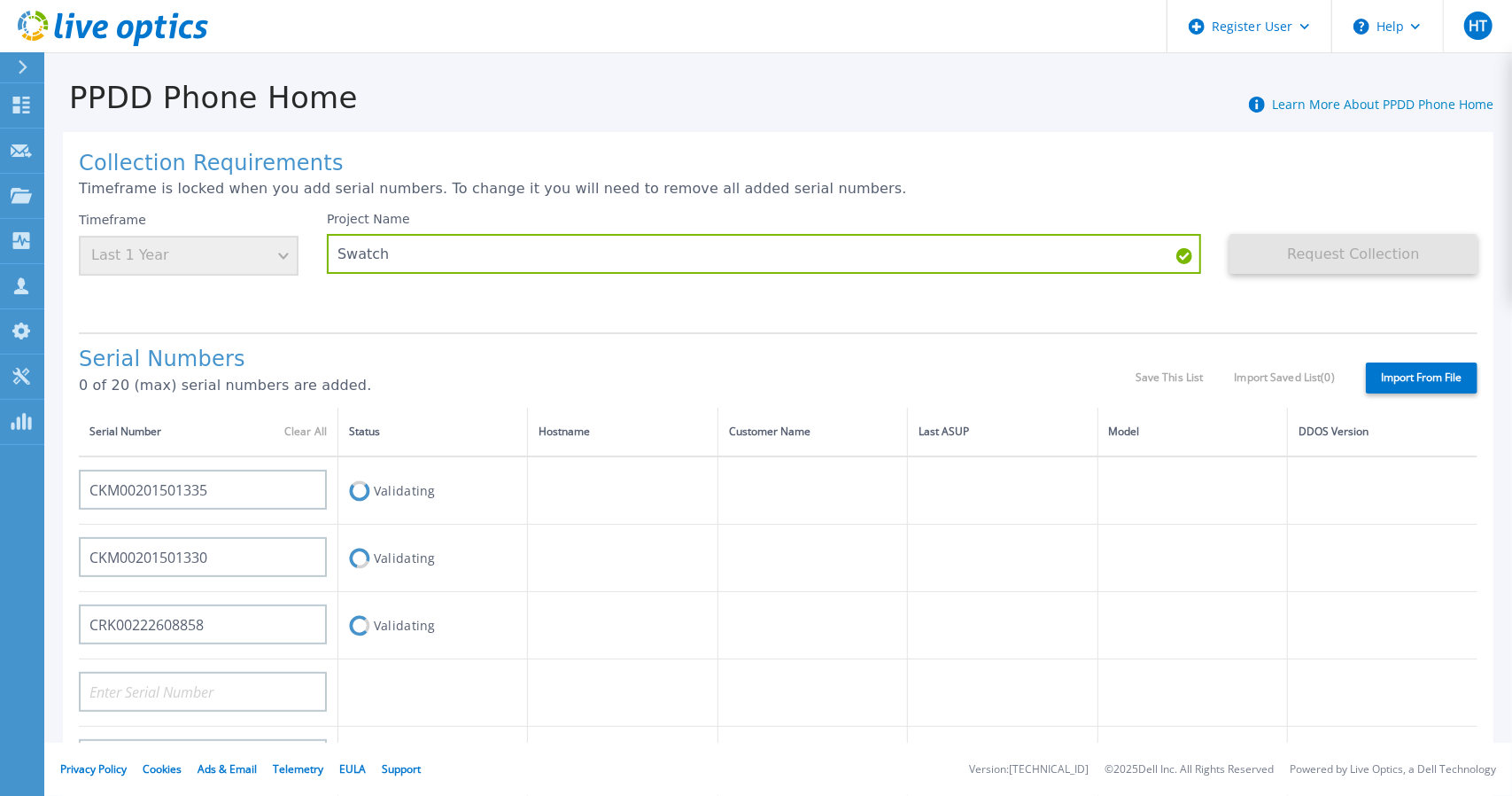
click at [650, 588] on td at bounding box center [622, 557] width 189 height 67
click at [1056, 97] on div "PPDD Phone Home Learn More About PPDD Phone Home" at bounding box center [769, 87] width 1449 height 55
click at [553, 363] on h1 "Serial Numbers" at bounding box center [606, 360] width 1056 height 25
